Goal: Task Accomplishment & Management: Complete application form

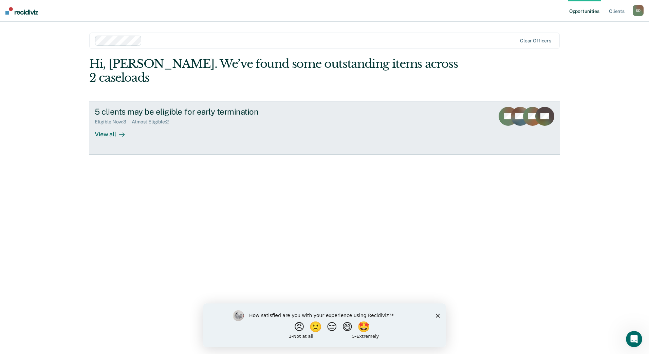
click at [110, 125] on div "View all" at bounding box center [114, 131] width 38 height 13
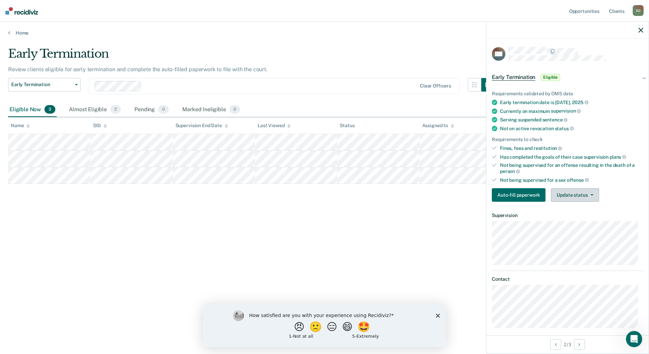
click at [574, 197] on button "Update status" at bounding box center [575, 195] width 48 height 14
click at [576, 222] on button "Mark Ineligible" at bounding box center [584, 222] width 66 height 11
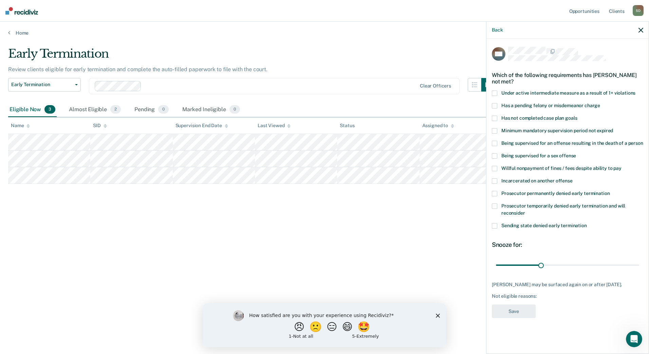
click at [516, 91] on span "Under active intermediate measure as a result of 1+ violations" at bounding box center [568, 92] width 134 height 5
drag, startPoint x: 542, startPoint y: 266, endPoint x: 599, endPoint y: 263, distance: 57.8
type input "70"
click at [599, 263] on input "range" at bounding box center [567, 265] width 143 height 12
click at [525, 314] on button "Save" at bounding box center [514, 312] width 44 height 14
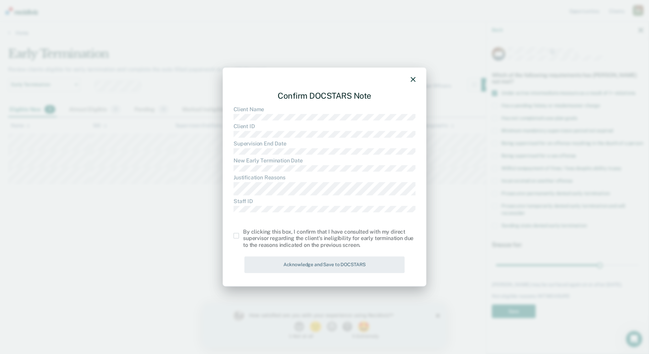
click at [237, 237] on span at bounding box center [236, 235] width 5 height 5
click at [243, 233] on input "checkbox" at bounding box center [243, 233] width 0 height 0
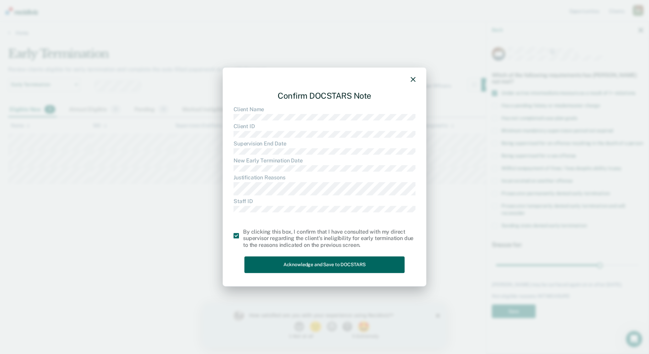
click at [358, 268] on button "Acknowledge and Save to DOCSTARS" at bounding box center [324, 265] width 160 height 17
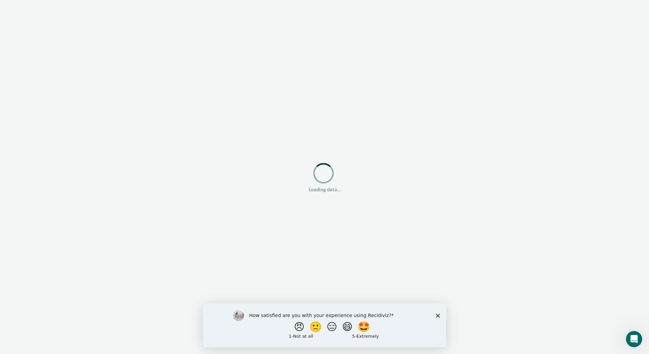
click at [437, 317] on polygon "Close survey" at bounding box center [438, 316] width 4 height 4
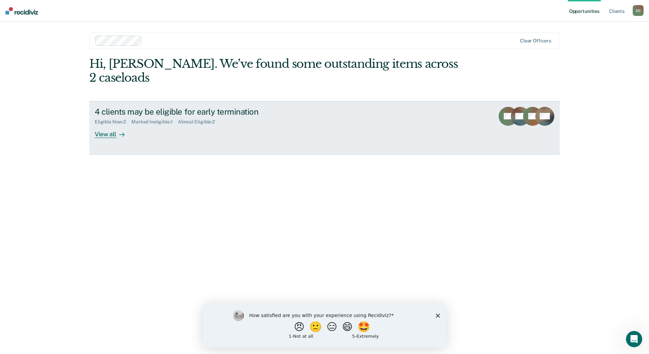
click at [108, 125] on div "View all" at bounding box center [114, 131] width 38 height 13
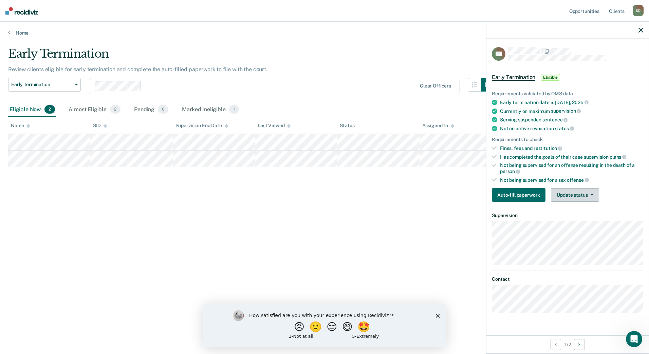
click at [579, 198] on button "Update status" at bounding box center [575, 195] width 48 height 14
click at [579, 223] on button "Mark Ineligible" at bounding box center [584, 222] width 66 height 11
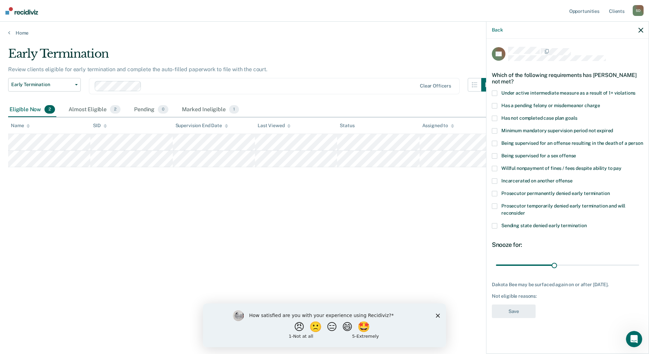
click at [560, 107] on span "Has a pending felony or misdemeanor charge" at bounding box center [550, 105] width 99 height 5
drag, startPoint x: 554, startPoint y: 266, endPoint x: 611, endPoint y: 264, distance: 57.4
type input "60"
click at [611, 264] on input "range" at bounding box center [567, 265] width 143 height 12
click at [523, 315] on button "Save" at bounding box center [514, 312] width 44 height 14
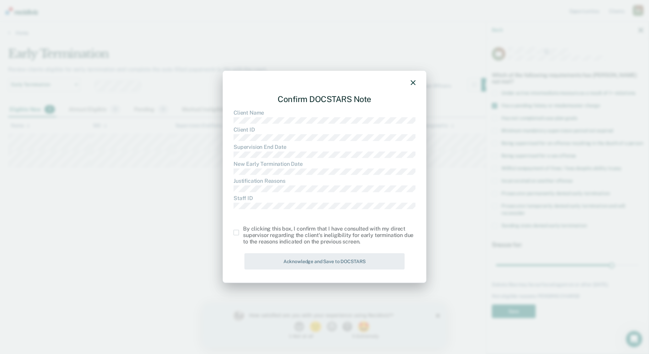
click at [240, 235] on label at bounding box center [239, 232] width 10 height 5
click at [243, 230] on input "checkbox" at bounding box center [243, 230] width 0 height 0
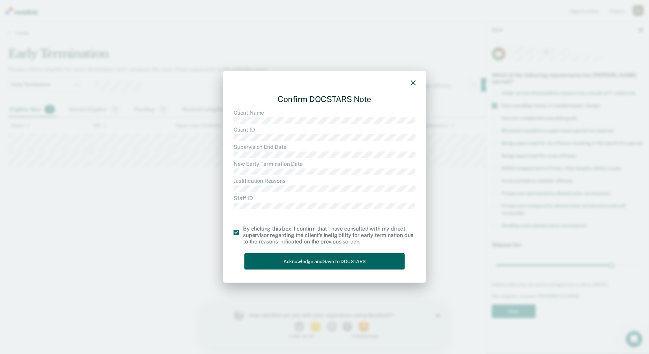
click at [267, 258] on button "Acknowledge and Save to DOCSTARS" at bounding box center [324, 261] width 160 height 17
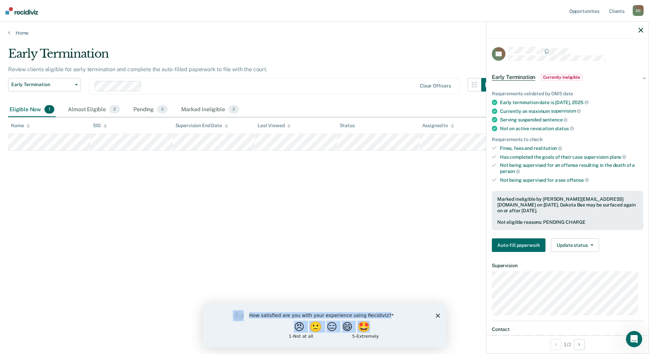
click at [438, 317] on div "How satisfied are you with your experience using Recidiviz? 😠 🙁 😑 😄 🤩 1 - Not a…" at bounding box center [324, 326] width 243 height 44
click at [438, 317] on icon "Close survey" at bounding box center [438, 316] width 4 height 4
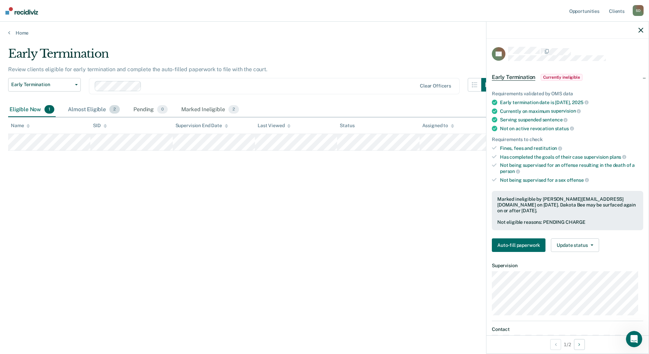
click at [103, 111] on div "Almost Eligible 2" at bounding box center [94, 110] width 55 height 15
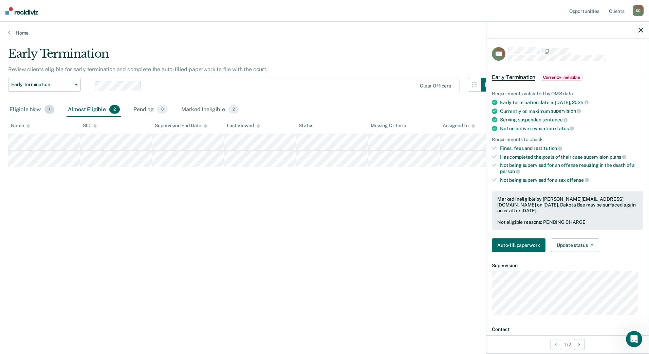
click at [28, 109] on div "Eligible Now 1" at bounding box center [32, 110] width 48 height 15
